Goal: Find specific page/section

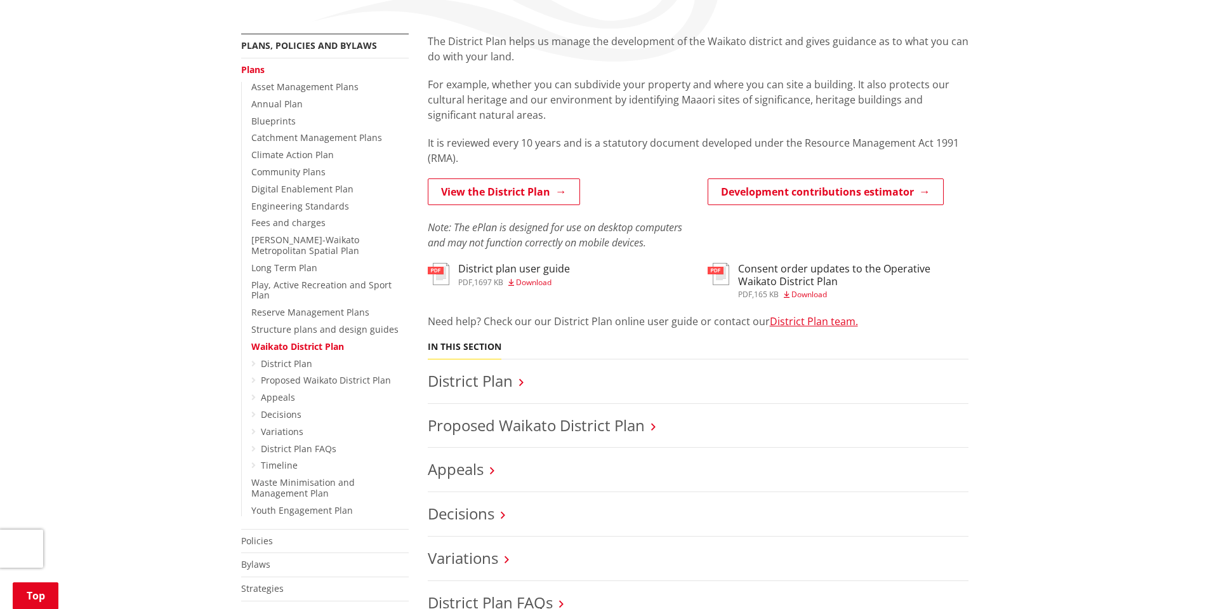
scroll to position [254, 0]
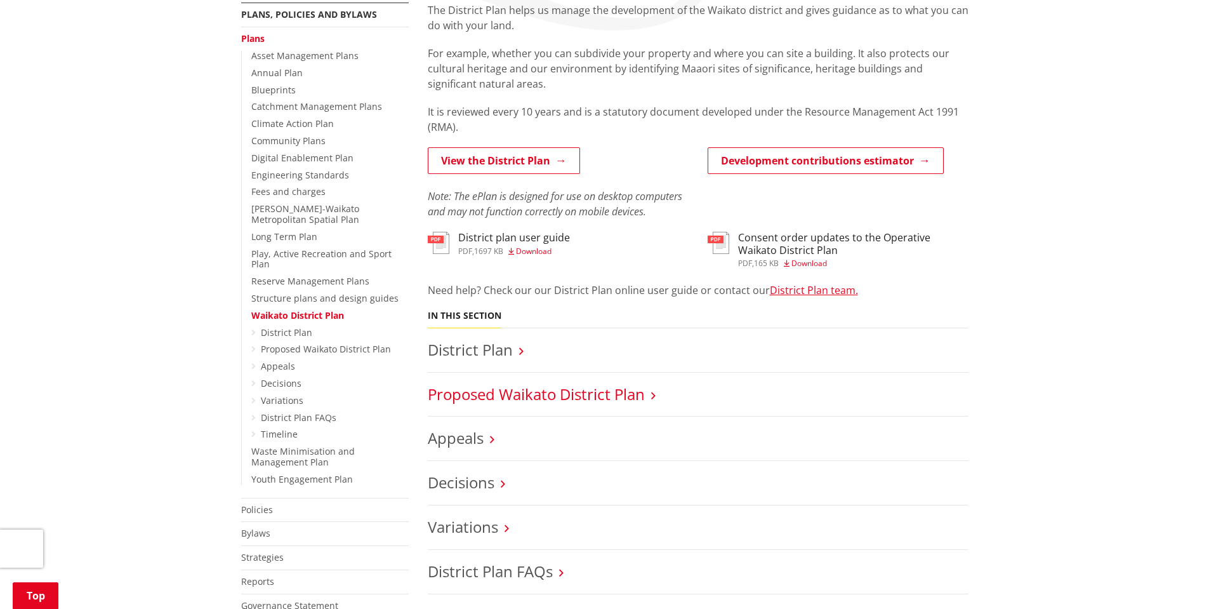
click at [457, 392] on link "Proposed Waikato District Plan" at bounding box center [536, 393] width 217 height 21
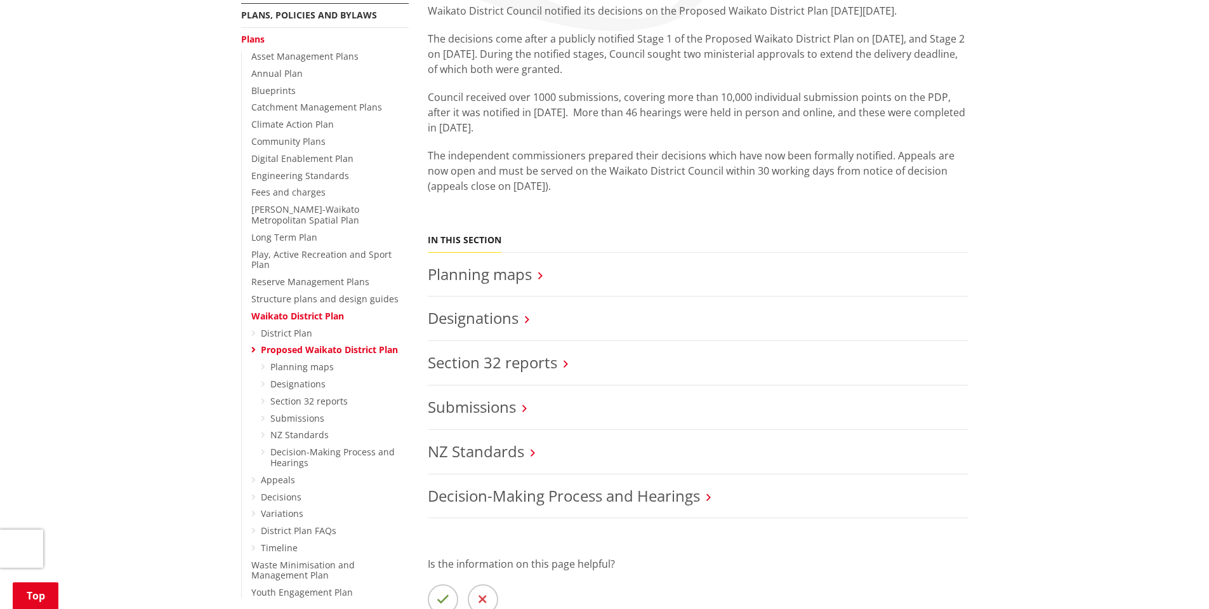
scroll to position [254, 0]
click at [503, 277] on link "Planning maps" at bounding box center [480, 273] width 104 height 21
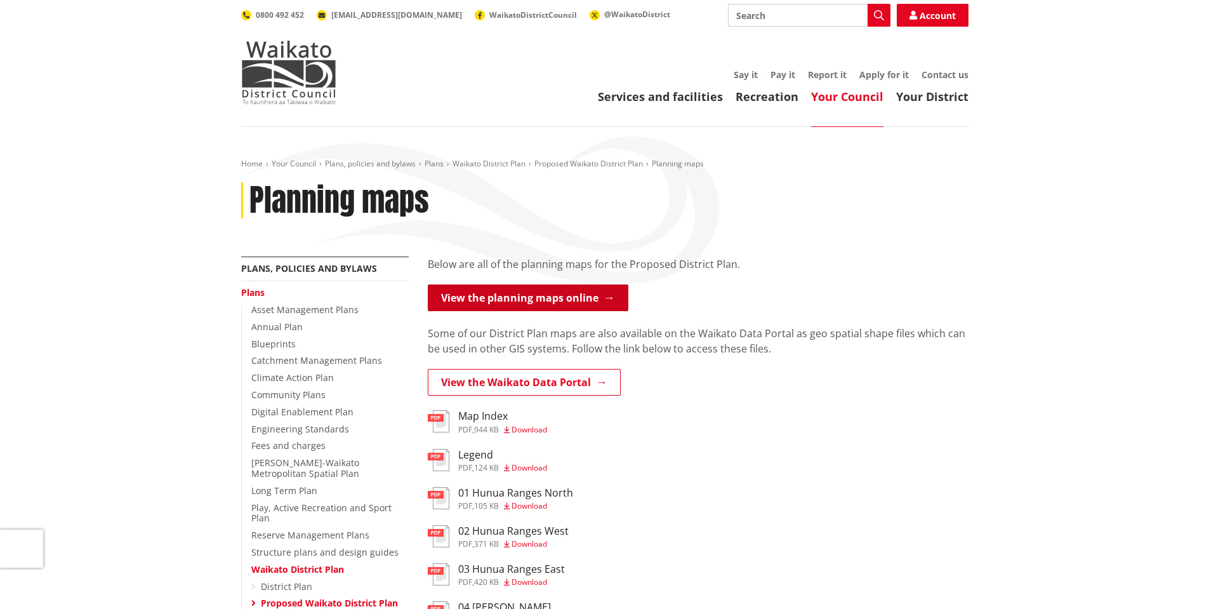
click at [521, 305] on link "View the planning maps online" at bounding box center [528, 297] width 201 height 27
